Goal: Find specific fact: Find specific fact

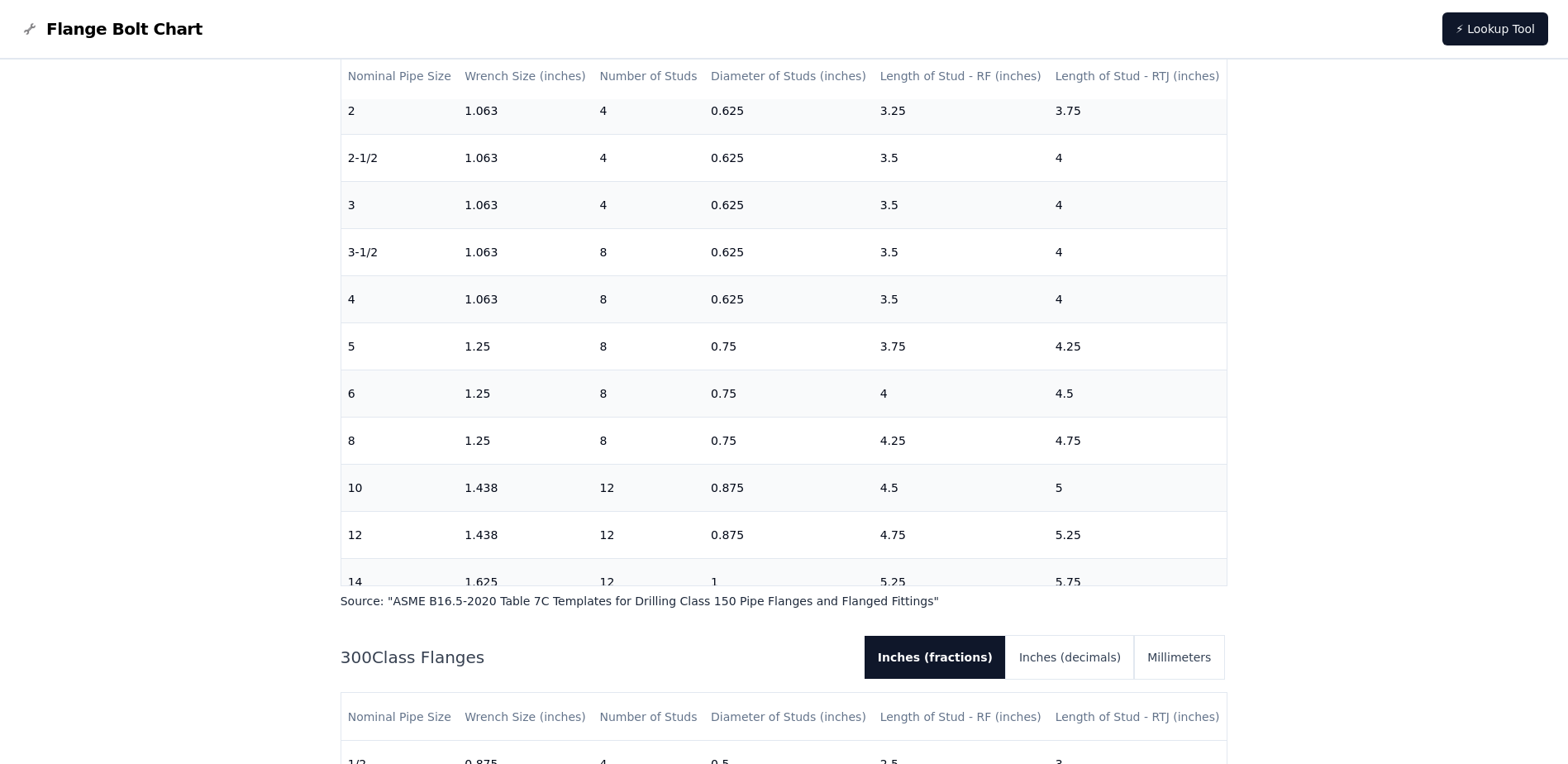
scroll to position [496, 0]
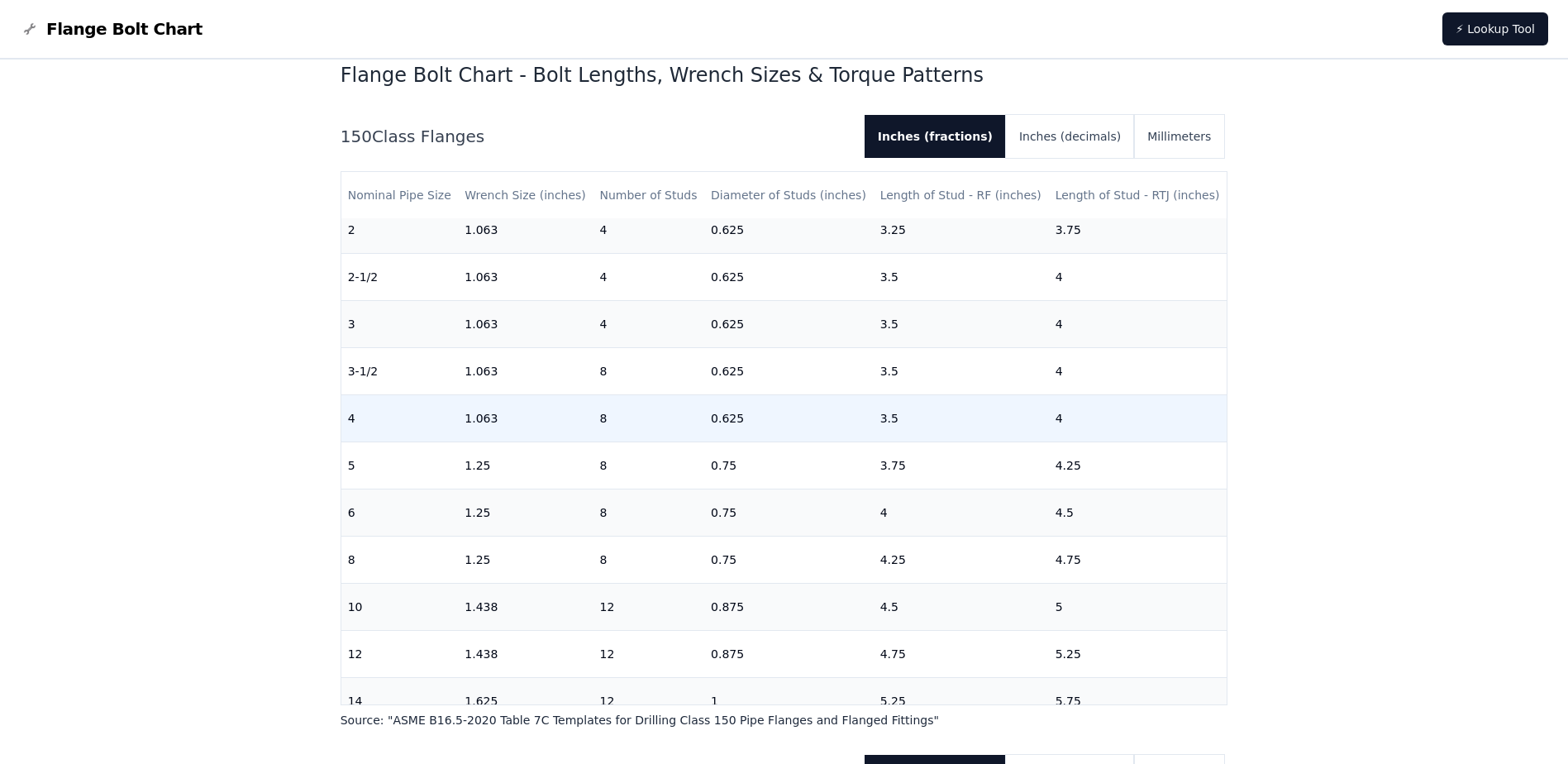
click at [822, 429] on td "0.625" at bounding box center [788, 419] width 170 height 48
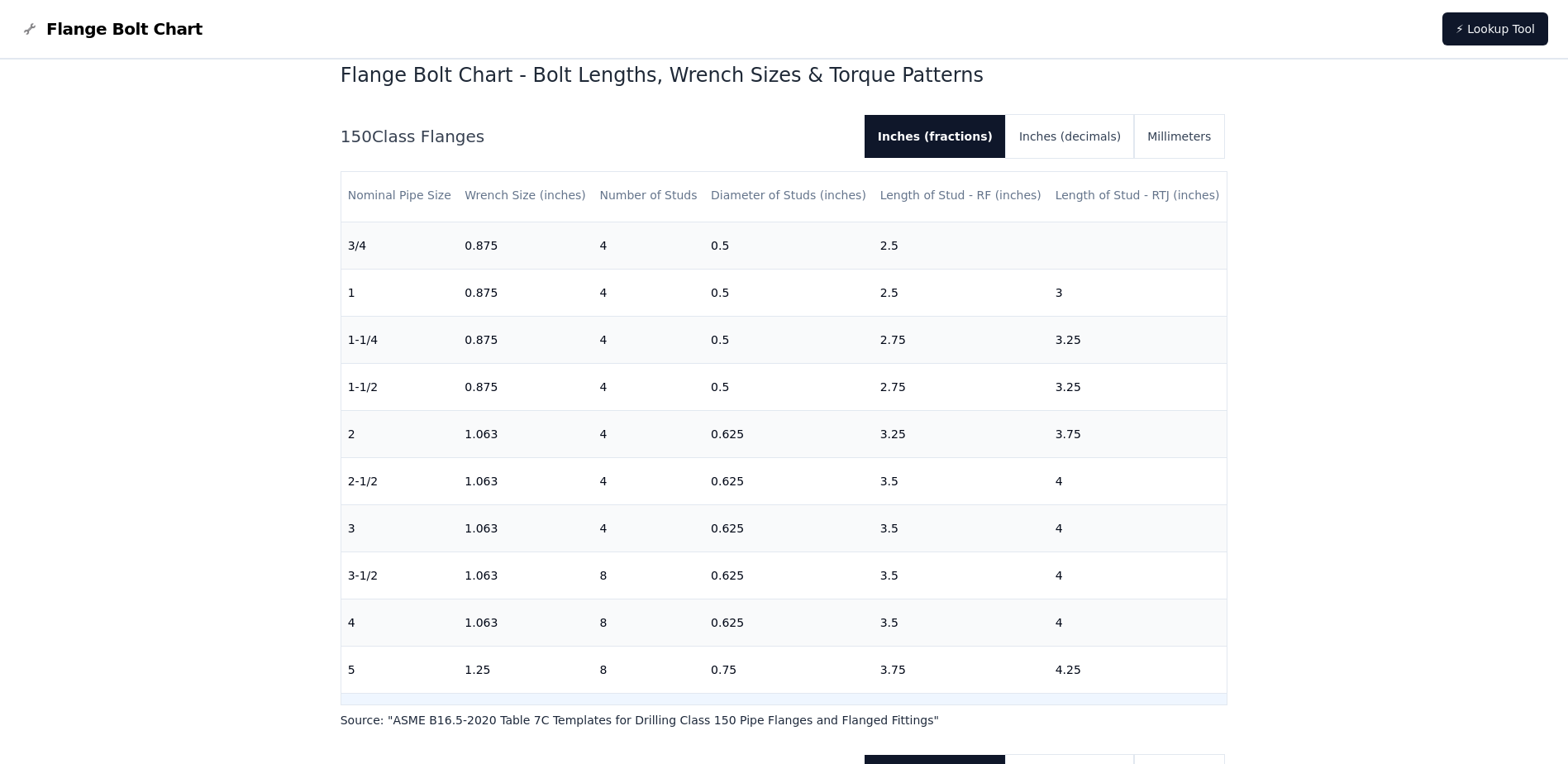
scroll to position [0, 0]
